Goal: Task Accomplishment & Management: Use online tool/utility

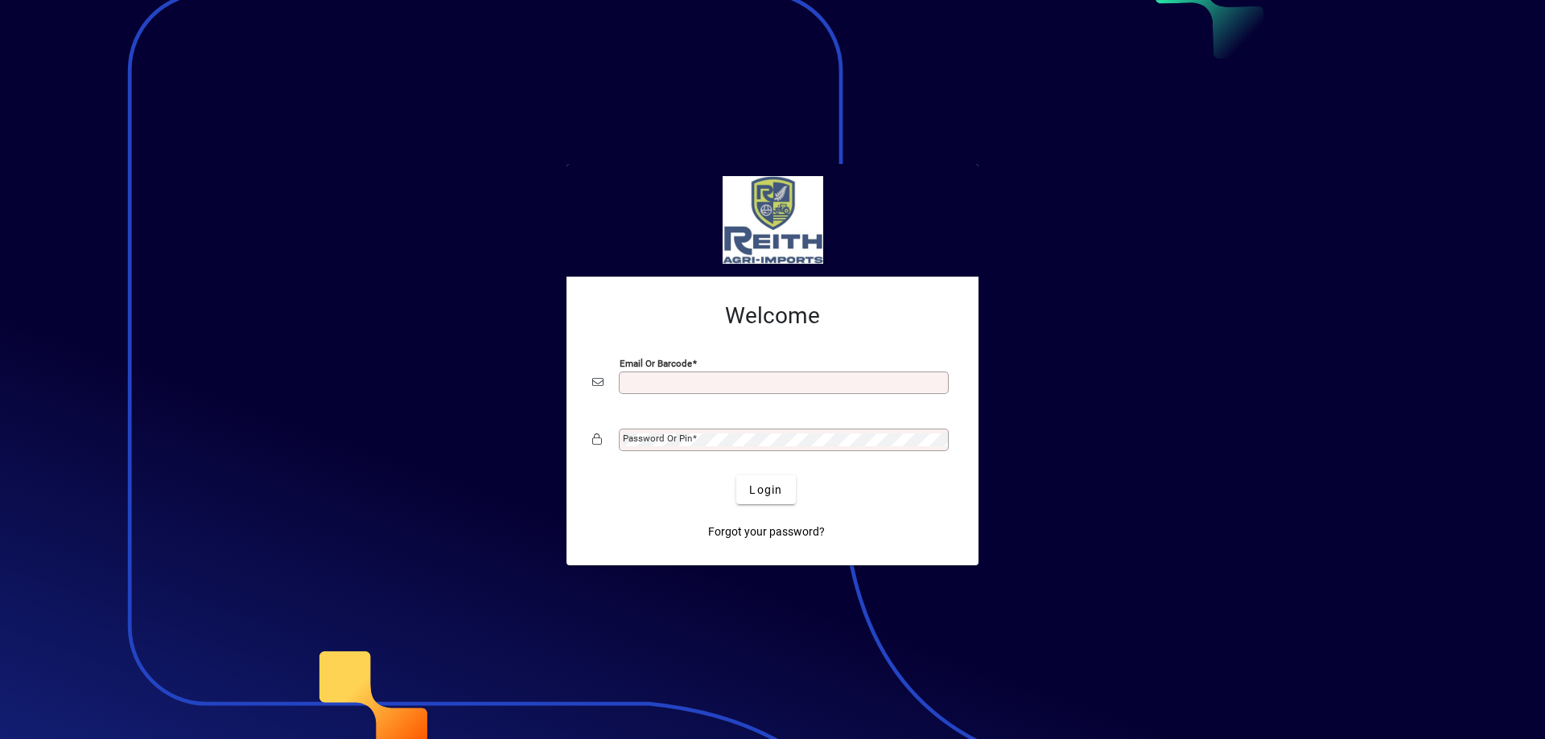
click at [649, 382] on input "Email or Barcode" at bounding box center [785, 383] width 325 height 13
type input "**********"
click at [665, 437] on mat-label "Password or Pin" at bounding box center [657, 438] width 69 height 11
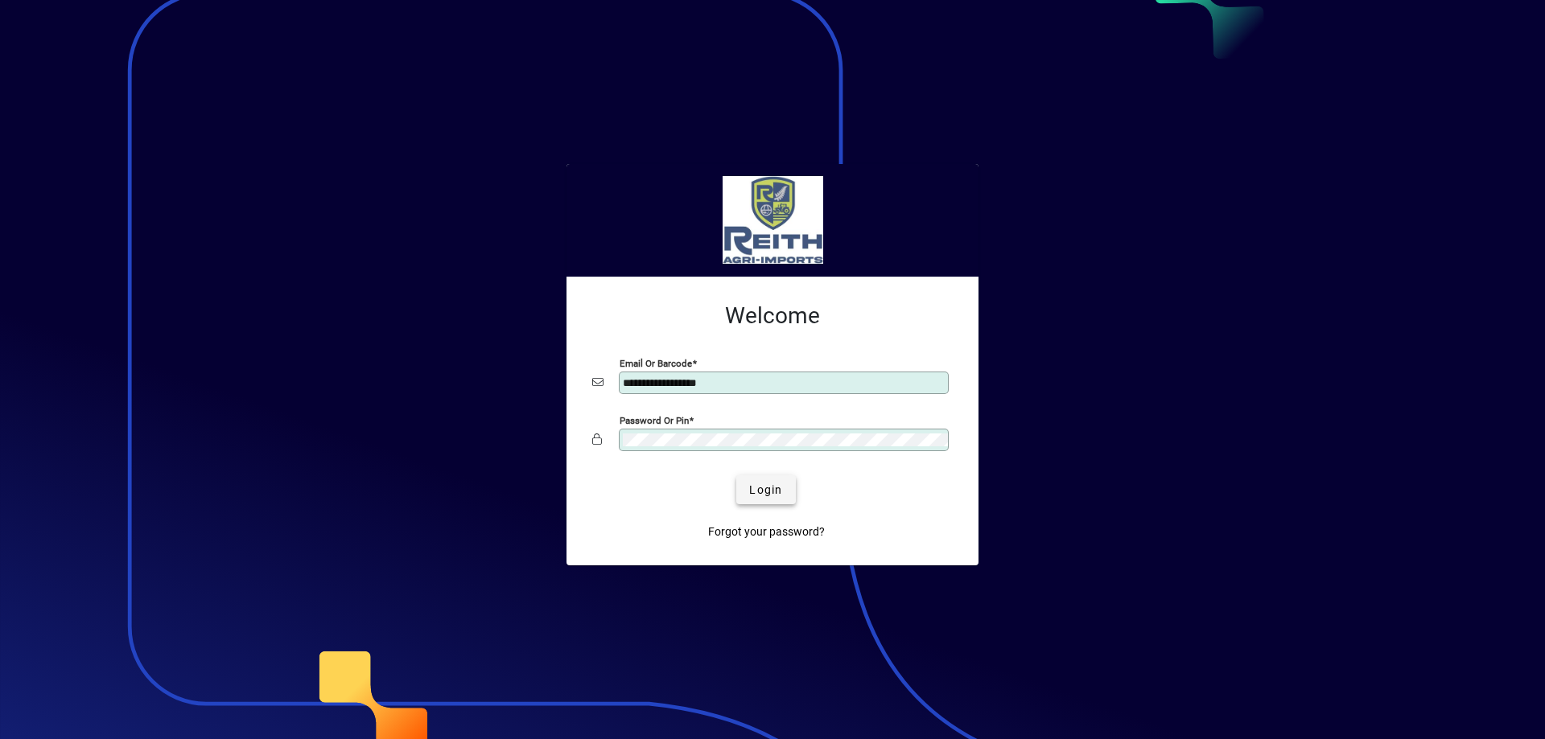
click at [766, 488] on span "Login" at bounding box center [765, 490] width 33 height 17
